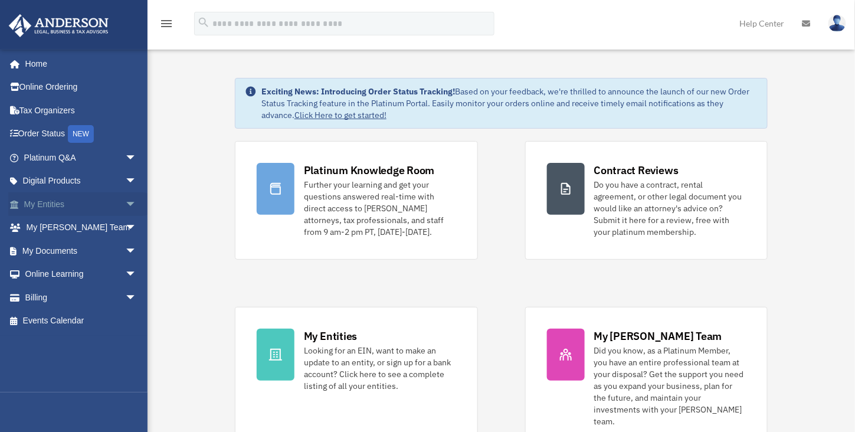
click at [59, 207] on link "My Entities arrow_drop_down" at bounding box center [81, 204] width 146 height 24
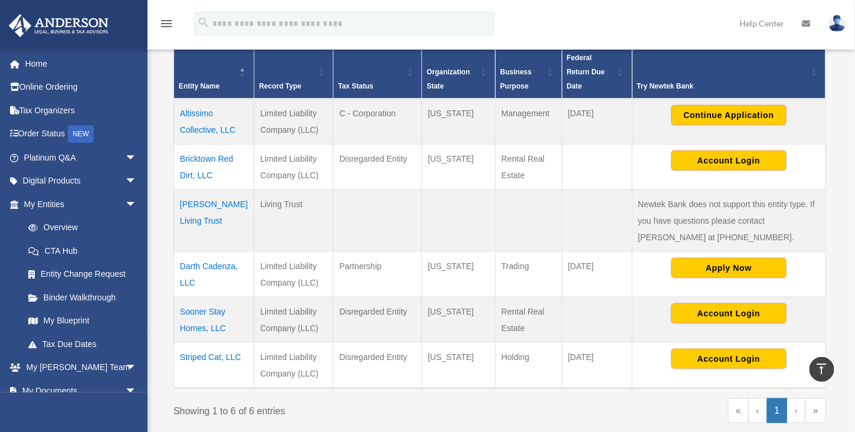
scroll to position [249, 0]
click at [735, 159] on button "Account Login" at bounding box center [729, 161] width 115 height 20
click at [734, 112] on button "Continue Application" at bounding box center [729, 115] width 115 height 20
click at [204, 158] on td "Bricktown Red Dirt, LLC" at bounding box center [214, 166] width 80 height 45
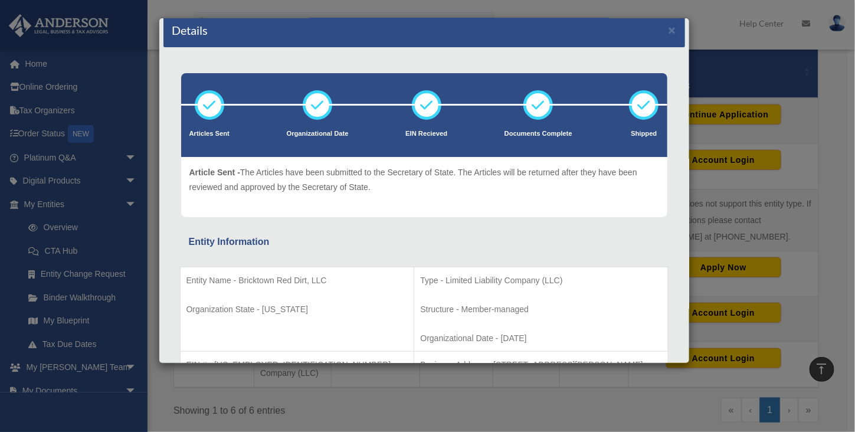
scroll to position [0, 0]
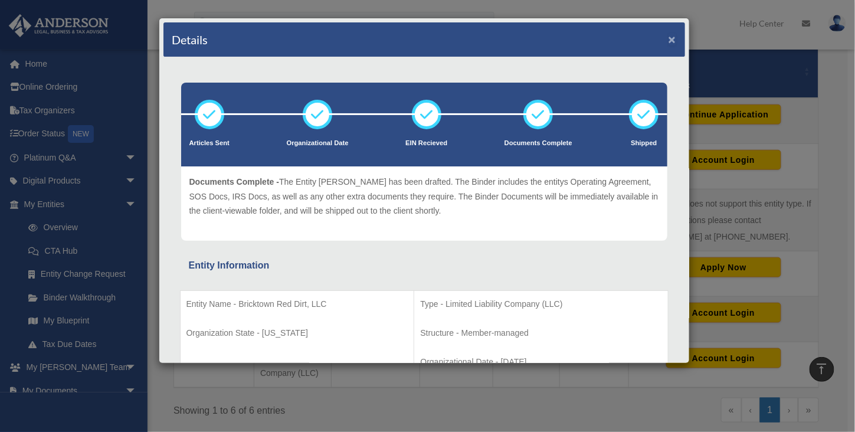
click at [669, 44] on button "×" at bounding box center [673, 39] width 8 height 12
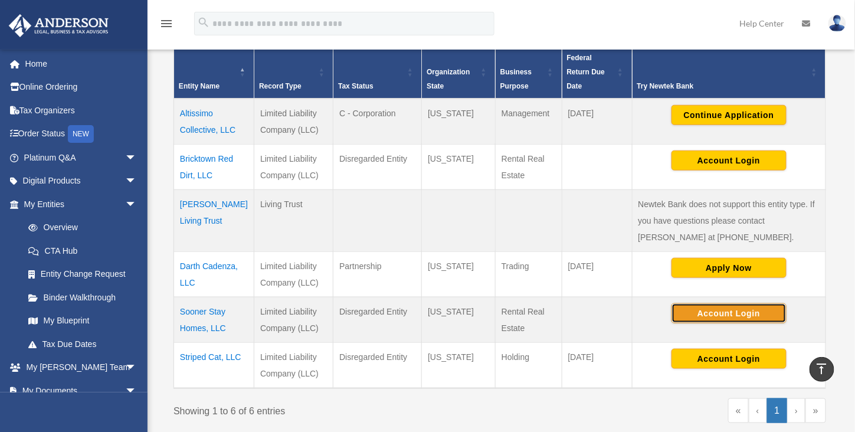
click at [717, 310] on button "Account Login" at bounding box center [729, 313] width 115 height 20
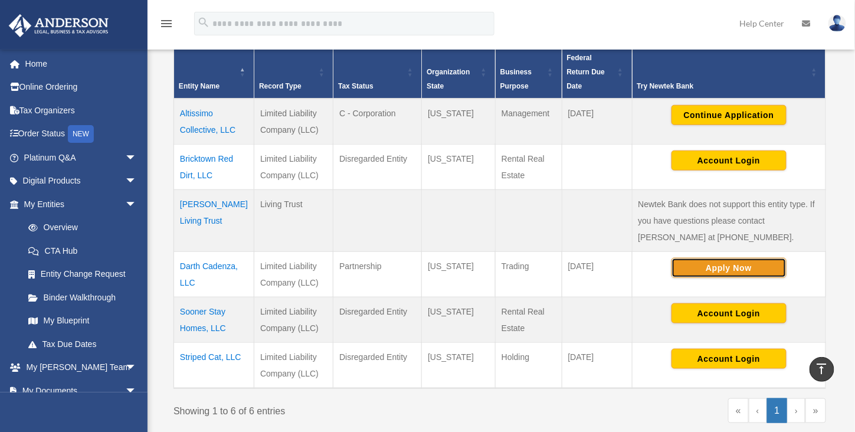
click at [718, 264] on button "Apply Now" at bounding box center [729, 268] width 115 height 20
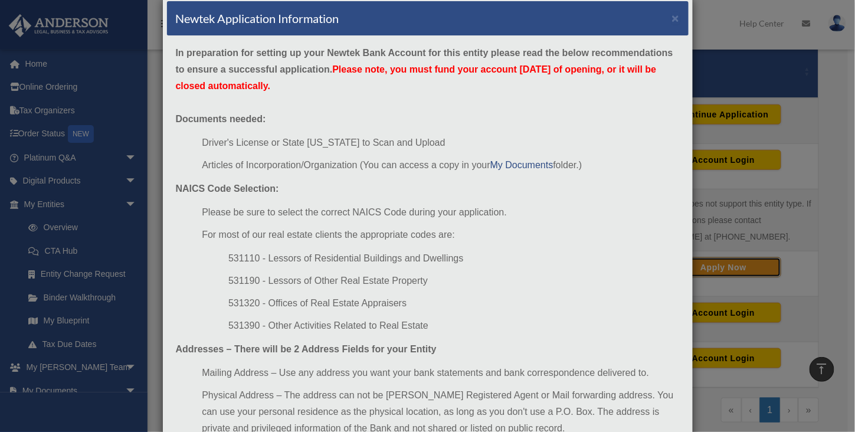
scroll to position [109, 0]
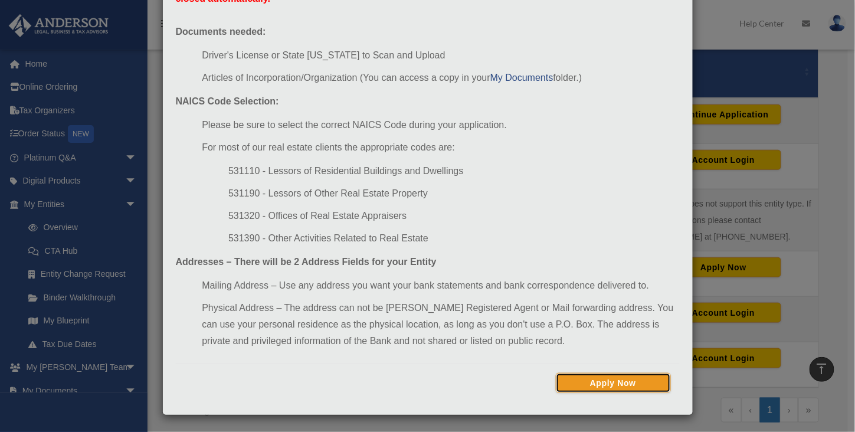
click at [609, 382] on button "Apply Now" at bounding box center [613, 383] width 115 height 20
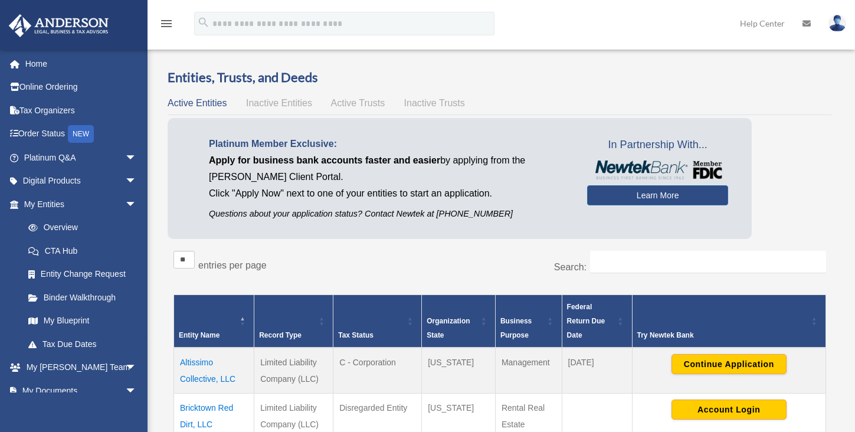
scroll to position [249, 0]
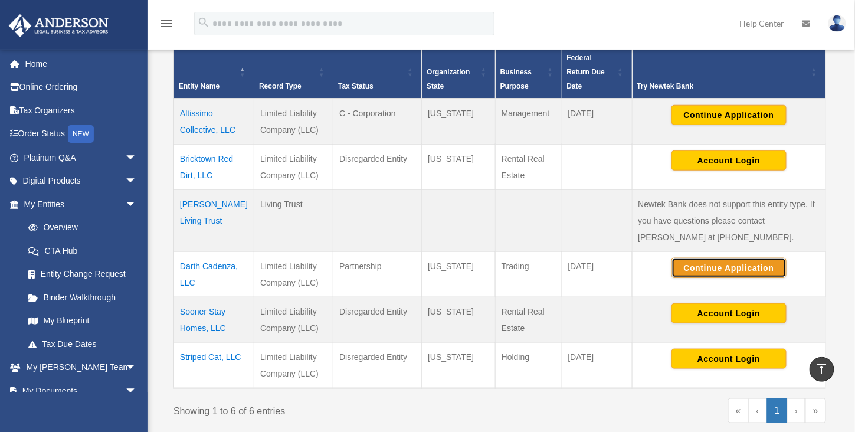
click at [716, 263] on button "Continue Application" at bounding box center [729, 268] width 115 height 20
